Goal: Transaction & Acquisition: Purchase product/service

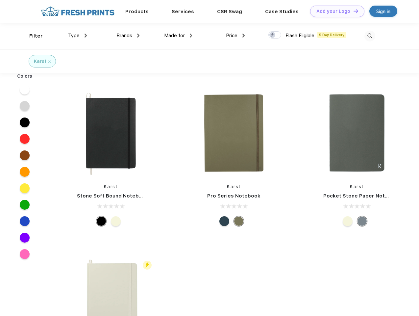
click at [335, 11] on link "Add your Logo Design Tool" at bounding box center [337, 12] width 54 height 12
click at [0, 0] on div "Design Tool" at bounding box center [0, 0] width 0 height 0
click at [353, 11] on link "Add your Logo Design Tool" at bounding box center [337, 12] width 54 height 12
click at [32, 36] on div "Filter" at bounding box center [35, 36] width 13 height 8
click at [78, 36] on span "Type" at bounding box center [74, 36] width 12 height 6
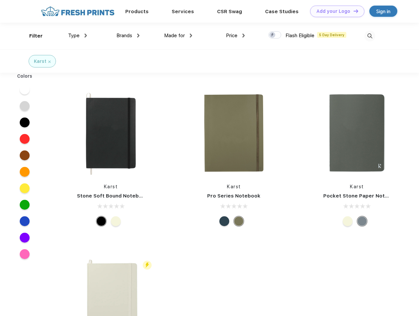
click at [128, 36] on span "Brands" at bounding box center [124, 36] width 16 height 6
click at [178, 36] on span "Made for" at bounding box center [174, 36] width 21 height 6
click at [235, 36] on span "Price" at bounding box center [232, 36] width 12 height 6
click at [275, 35] on div at bounding box center [274, 34] width 13 height 7
click at [273, 35] on input "checkbox" at bounding box center [270, 33] width 4 height 4
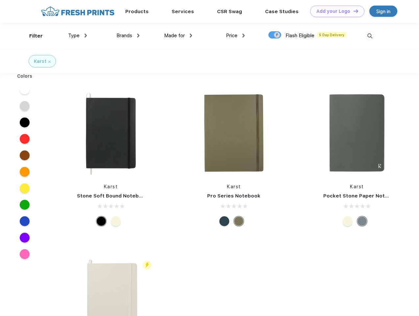
click at [370, 36] on img at bounding box center [369, 36] width 11 height 11
